Goal: Task Accomplishment & Management: Complete application form

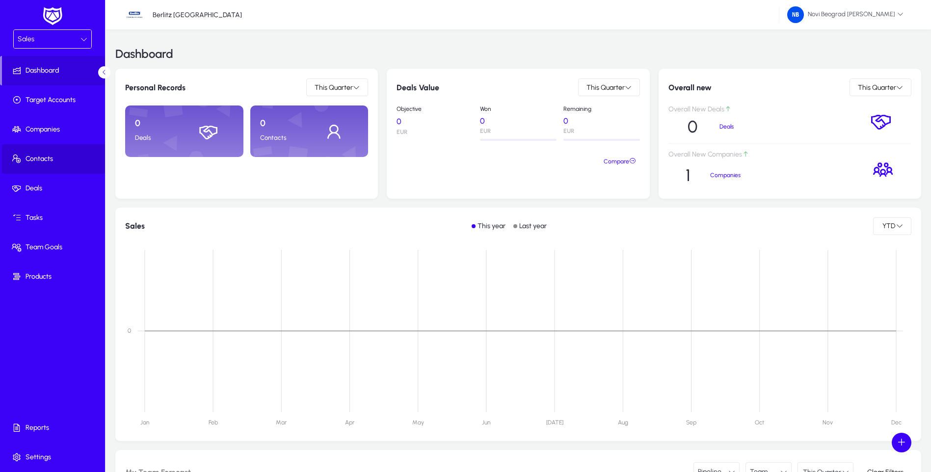
click at [39, 161] on span "Contacts" at bounding box center [54, 159] width 105 height 10
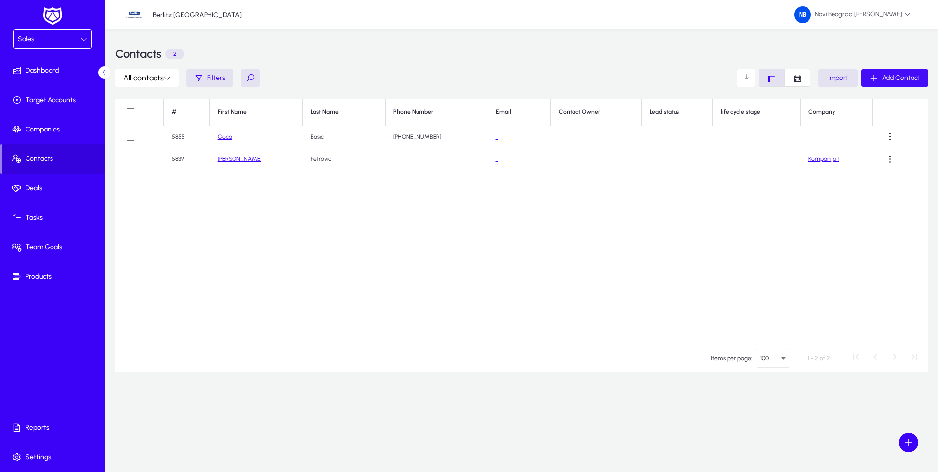
click at [898, 78] on span "Add Contact" at bounding box center [901, 78] width 38 height 8
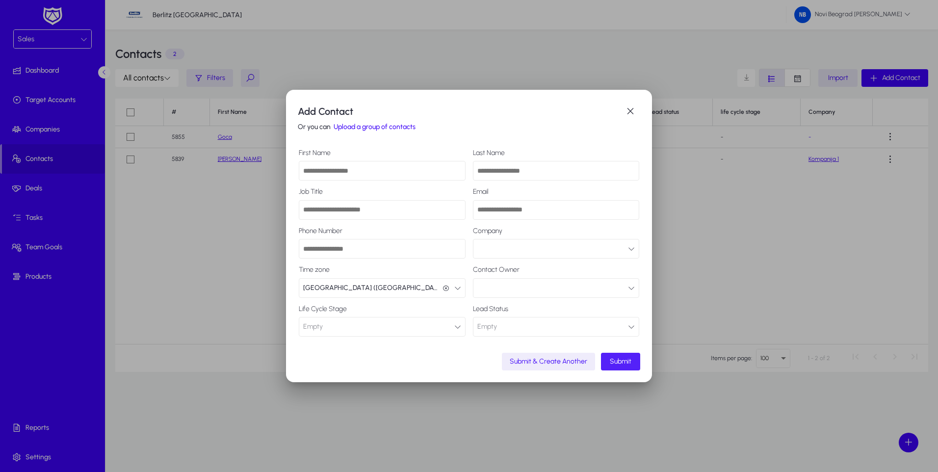
click at [373, 176] on input "First Name" at bounding box center [382, 171] width 167 height 20
type input "*******"
type input "**********"
type input "*******"
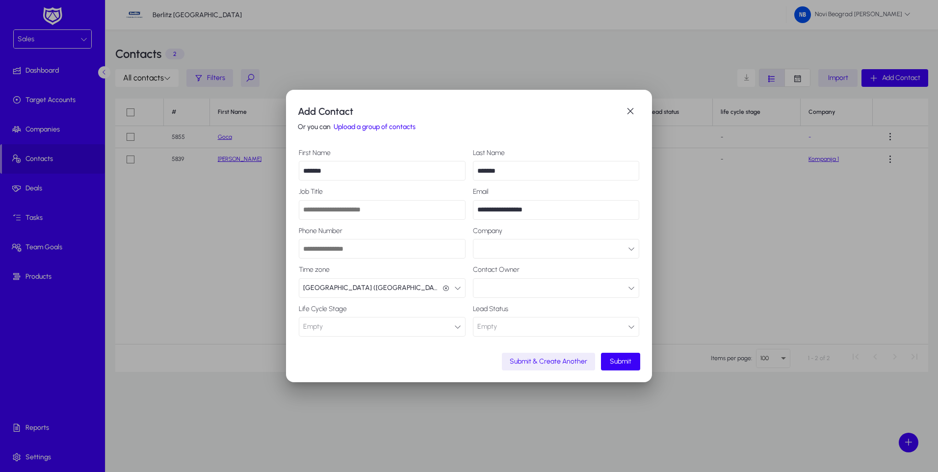
click at [406, 212] on input "Job Title" at bounding box center [382, 210] width 167 height 20
click at [378, 249] on input "Phone Number" at bounding box center [382, 249] width 167 height 20
type input "**********"
click at [620, 258] on button "button" at bounding box center [556, 249] width 167 height 20
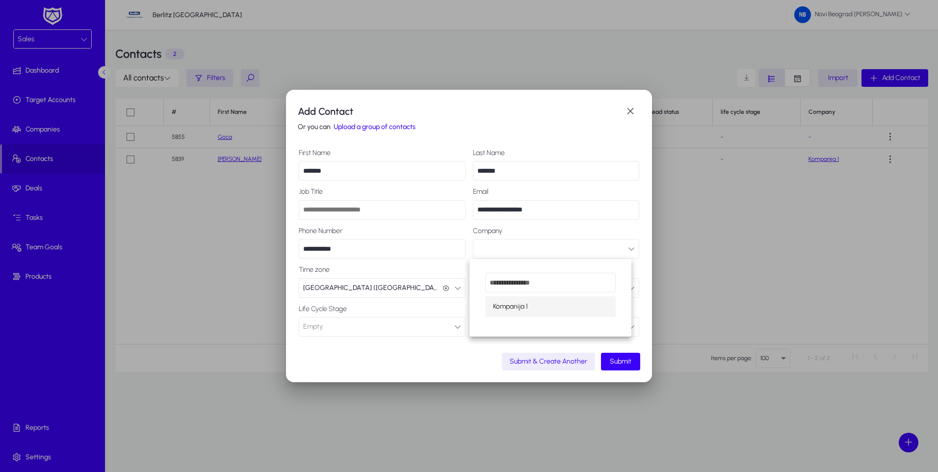
click at [619, 257] on div at bounding box center [469, 236] width 938 height 472
click at [571, 293] on button "button" at bounding box center [556, 288] width 167 height 20
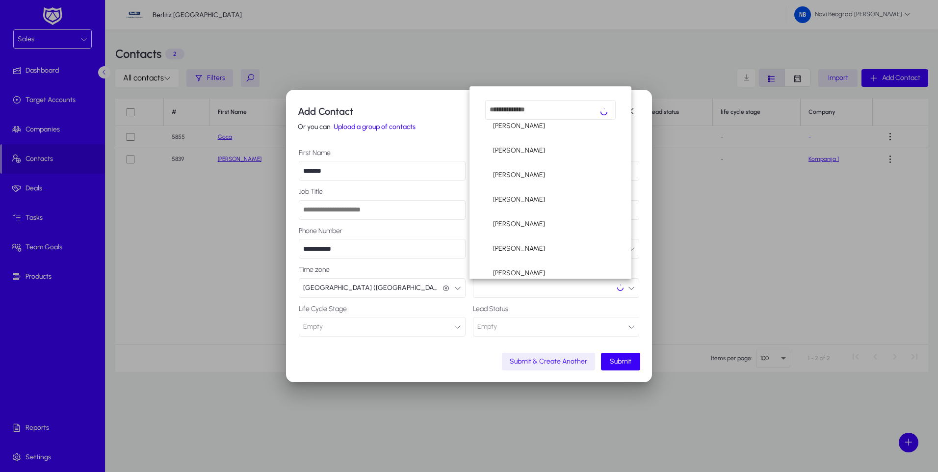
scroll to position [351, 0]
click at [556, 197] on mat-option "Novi Beograd [PERSON_NAME]" at bounding box center [550, 199] width 131 height 21
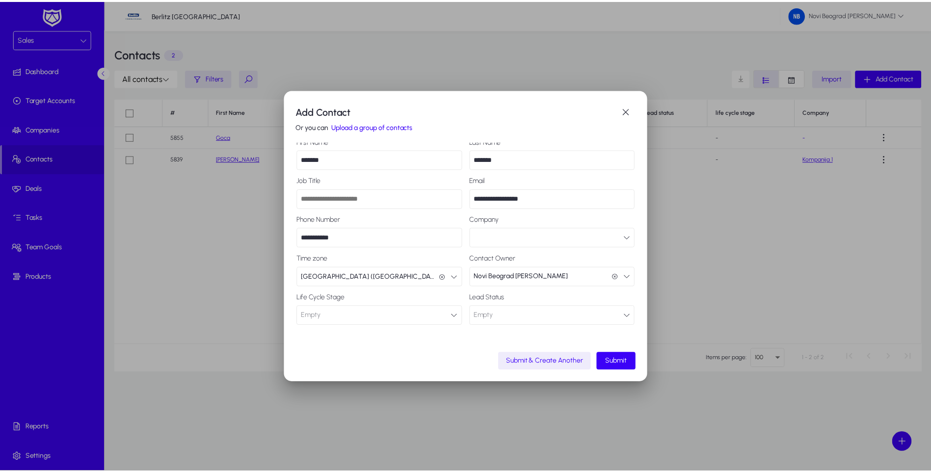
scroll to position [14, 0]
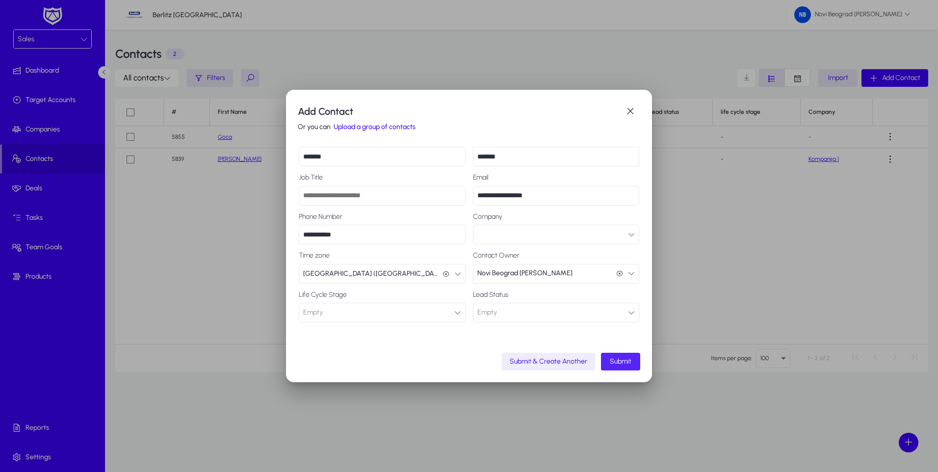
click at [620, 363] on span "Submit" at bounding box center [621, 361] width 22 height 8
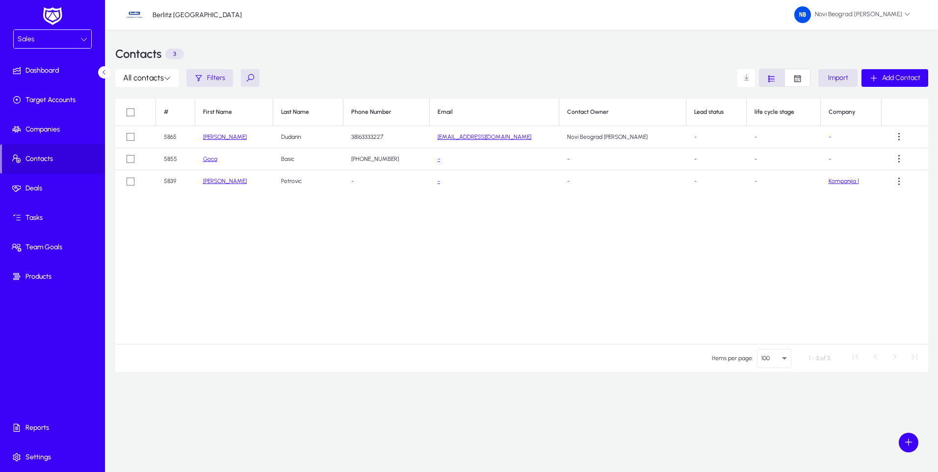
click at [222, 135] on link "[PERSON_NAME]" at bounding box center [225, 136] width 44 height 7
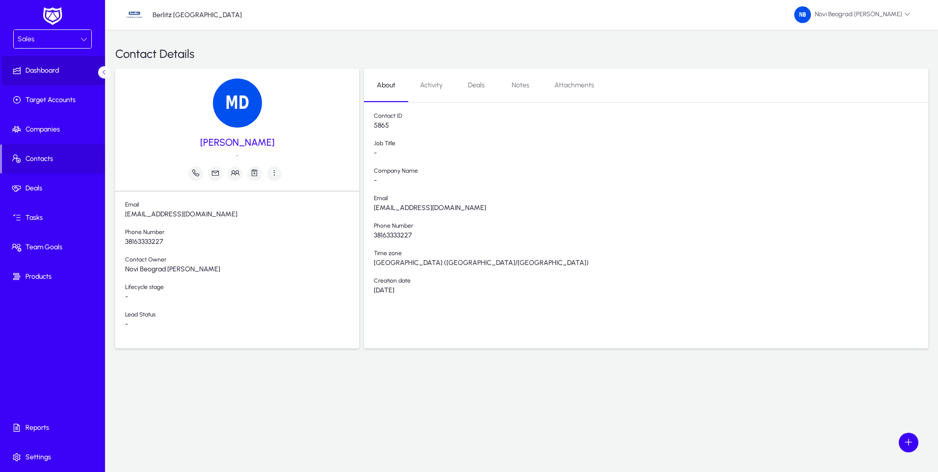
click at [55, 67] on span "Dashboard" at bounding box center [54, 71] width 105 height 10
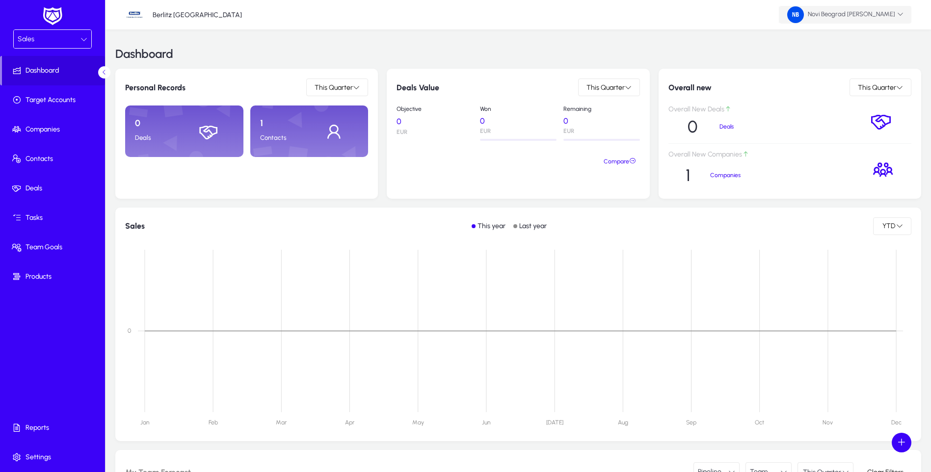
click at [898, 13] on icon at bounding box center [900, 14] width 6 height 6
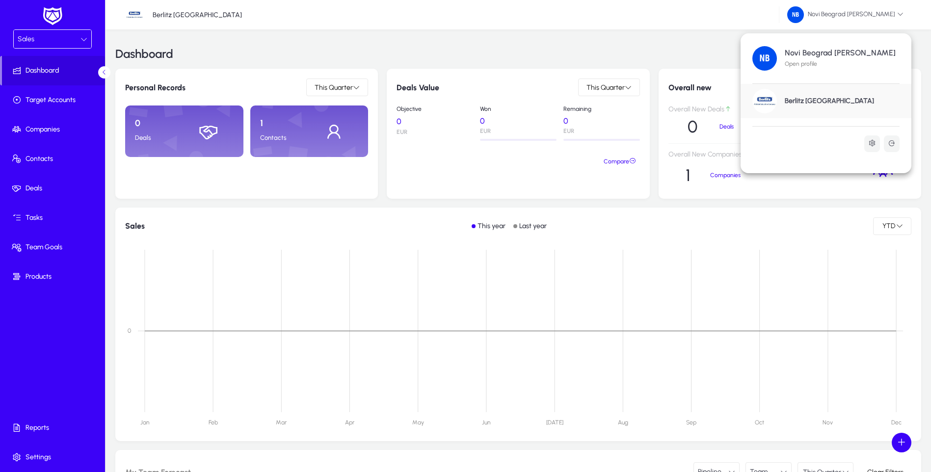
click at [35, 277] on div at bounding box center [465, 236] width 931 height 472
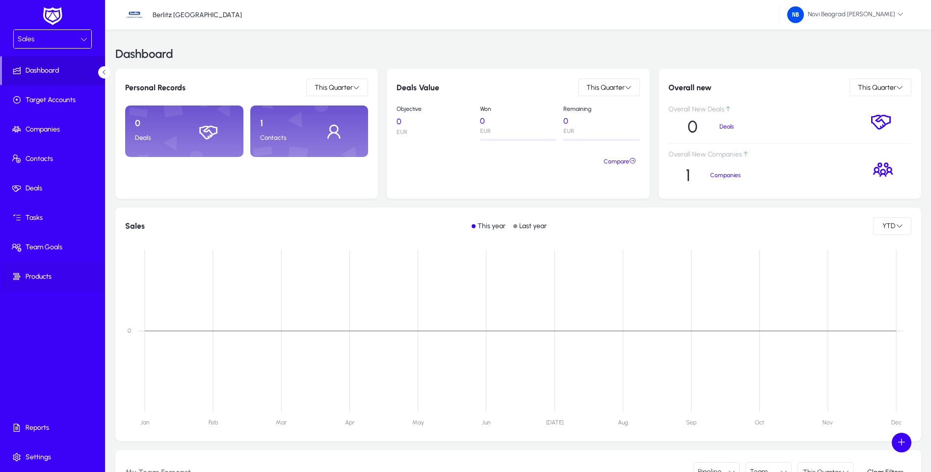
click at [36, 277] on span "Products" at bounding box center [54, 277] width 105 height 10
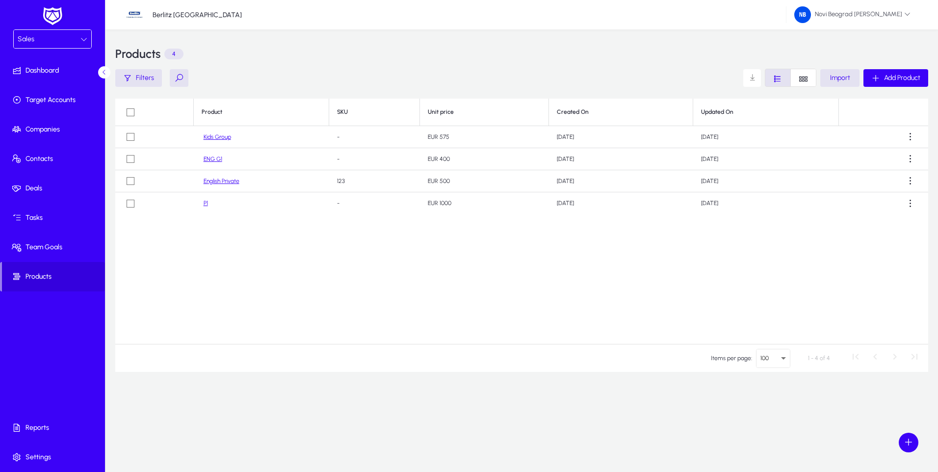
click at [217, 136] on link "Kids Group" at bounding box center [217, 136] width 27 height 7
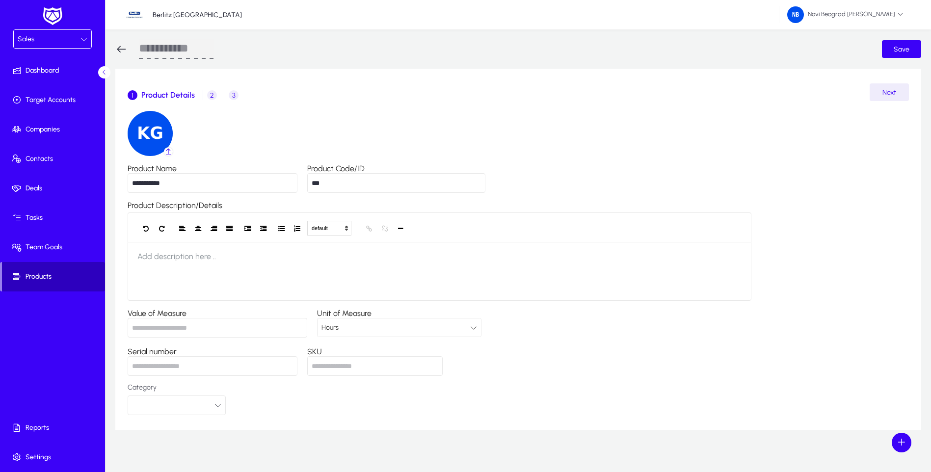
click at [39, 275] on span "Products" at bounding box center [53, 277] width 103 height 10
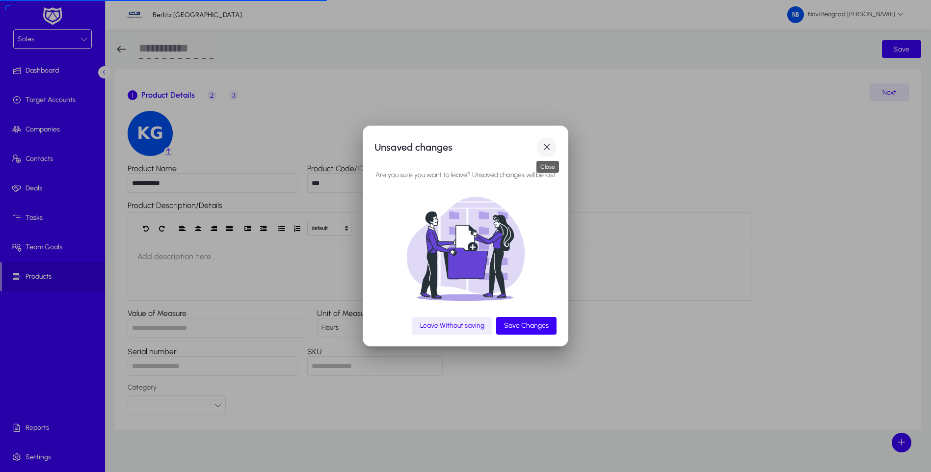
click at [548, 145] on span "button" at bounding box center [547, 147] width 20 height 20
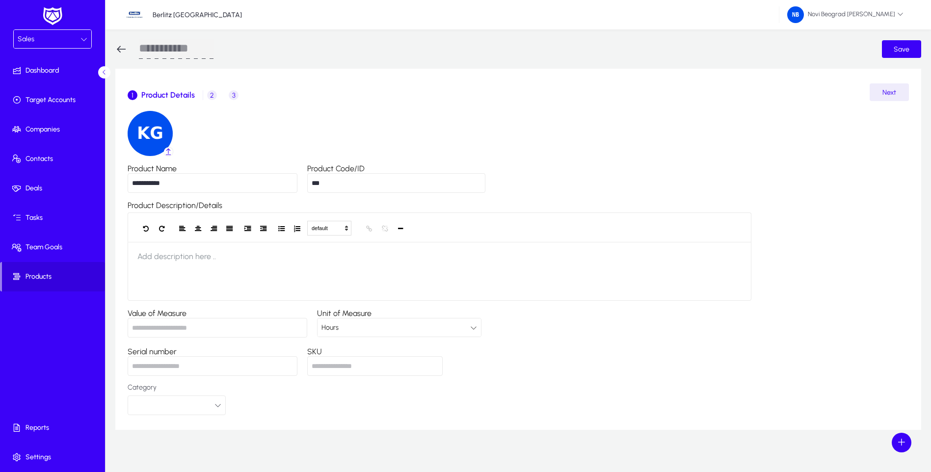
click at [77, 41] on div "Sales" at bounding box center [49, 39] width 63 height 13
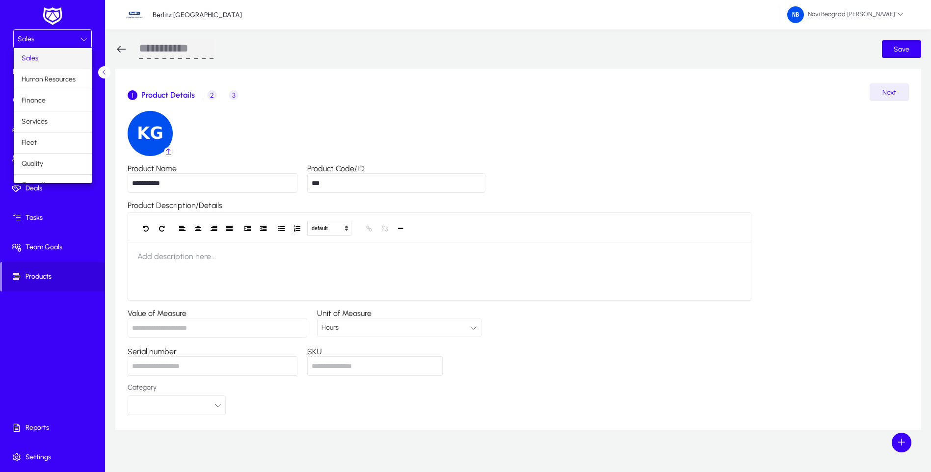
click at [32, 58] on span "Sales" at bounding box center [30, 58] width 17 height 12
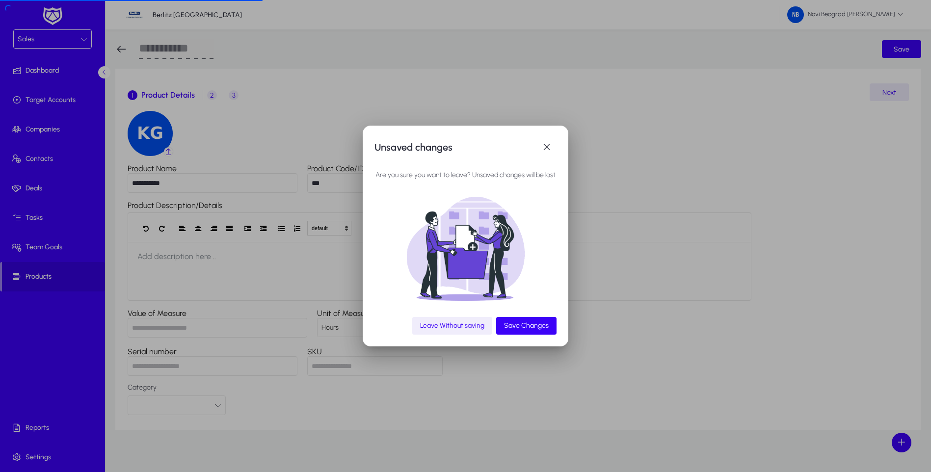
click at [453, 327] on span "Leave Without saving" at bounding box center [452, 325] width 64 height 8
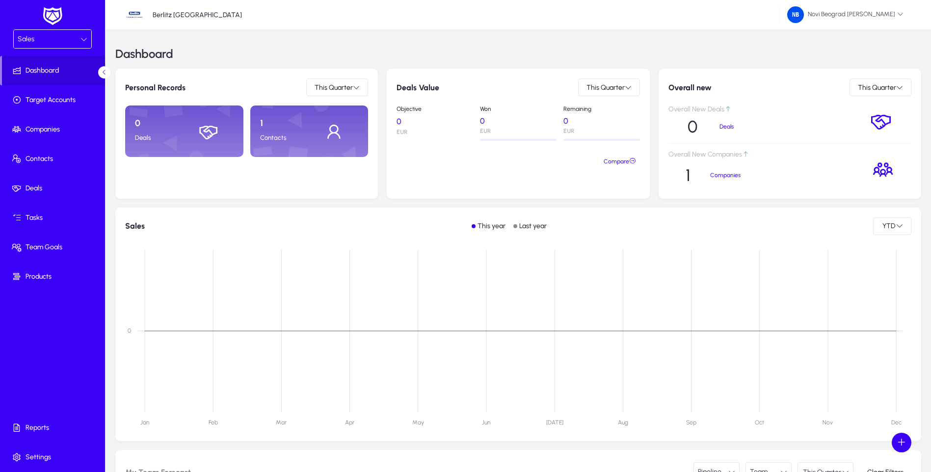
click at [345, 130] on div "1 Contacts" at bounding box center [309, 131] width 118 height 52
click at [277, 131] on div "1 Contacts" at bounding box center [309, 131] width 118 height 52
click at [263, 121] on p "1" at bounding box center [284, 123] width 49 height 11
click at [262, 136] on p "Contacts" at bounding box center [284, 138] width 49 height 8
click at [301, 134] on p "Contacts" at bounding box center [284, 138] width 49 height 8
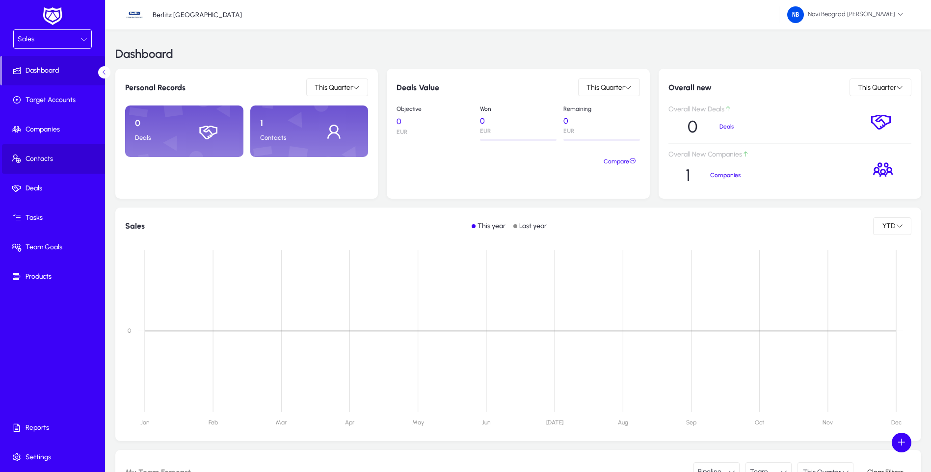
click at [41, 158] on span "Contacts" at bounding box center [54, 159] width 105 height 10
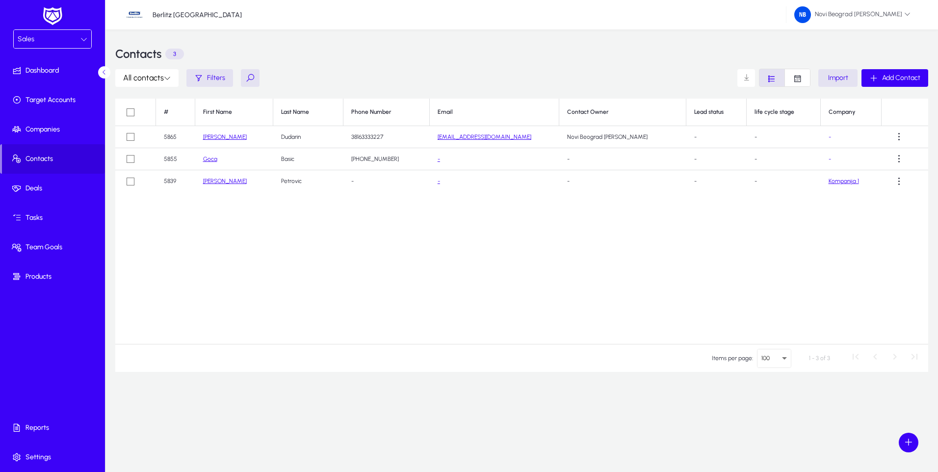
click at [830, 179] on link "Kompanija 1" at bounding box center [844, 181] width 30 height 7
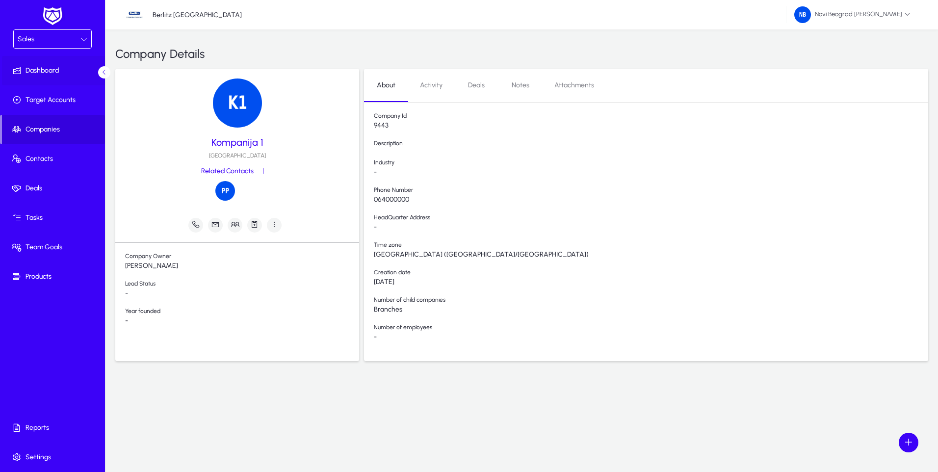
click at [44, 71] on span "Dashboard" at bounding box center [54, 71] width 105 height 10
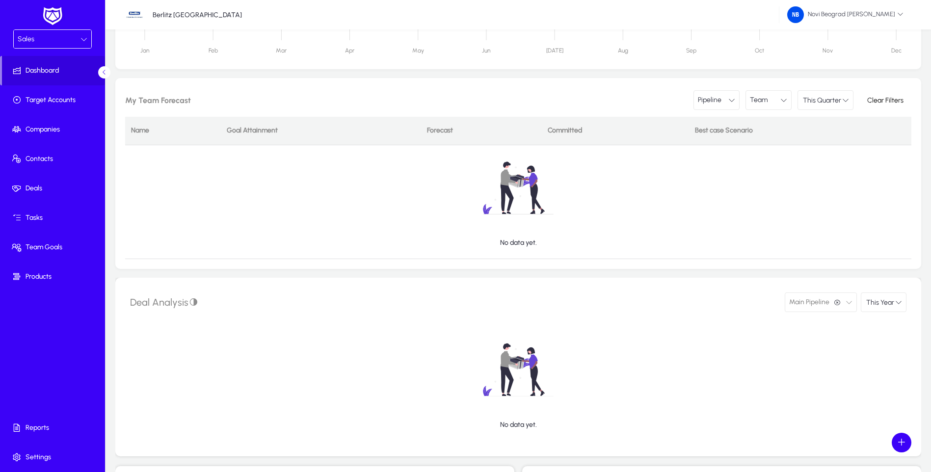
scroll to position [127, 0]
